Goal: Find specific fact

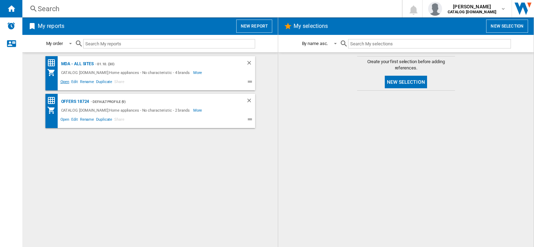
click at [64, 83] on span "Open" at bounding box center [64, 83] width 11 height 8
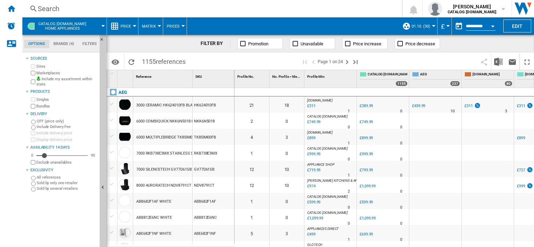
click at [203, 13] on div "Search" at bounding box center [211, 9] width 346 height 10
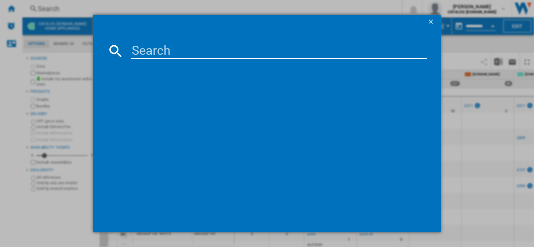
click at [167, 55] on input at bounding box center [278, 51] width 295 height 17
paste input "LX6WG74634BI"
type input "LX6WG74634BI"
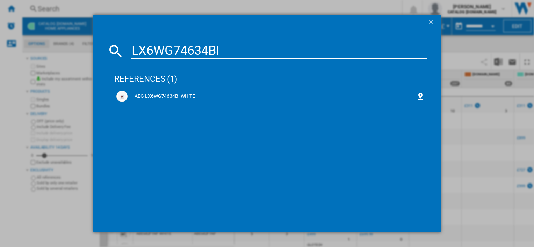
click at [169, 100] on div "AEG LX6WG74634BI WHITE" at bounding box center [270, 96] width 308 height 11
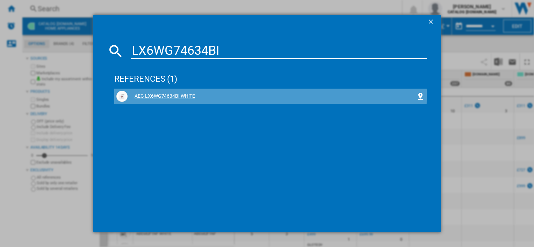
click at [182, 95] on div "AEG LX6WG74634BI WHITE" at bounding box center [272, 96] width 288 height 7
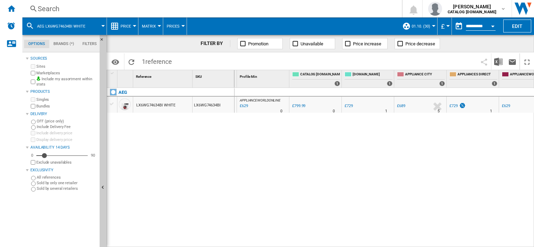
scroll to position [0, 76]
